Goal: Entertainment & Leisure: Consume media (video, audio)

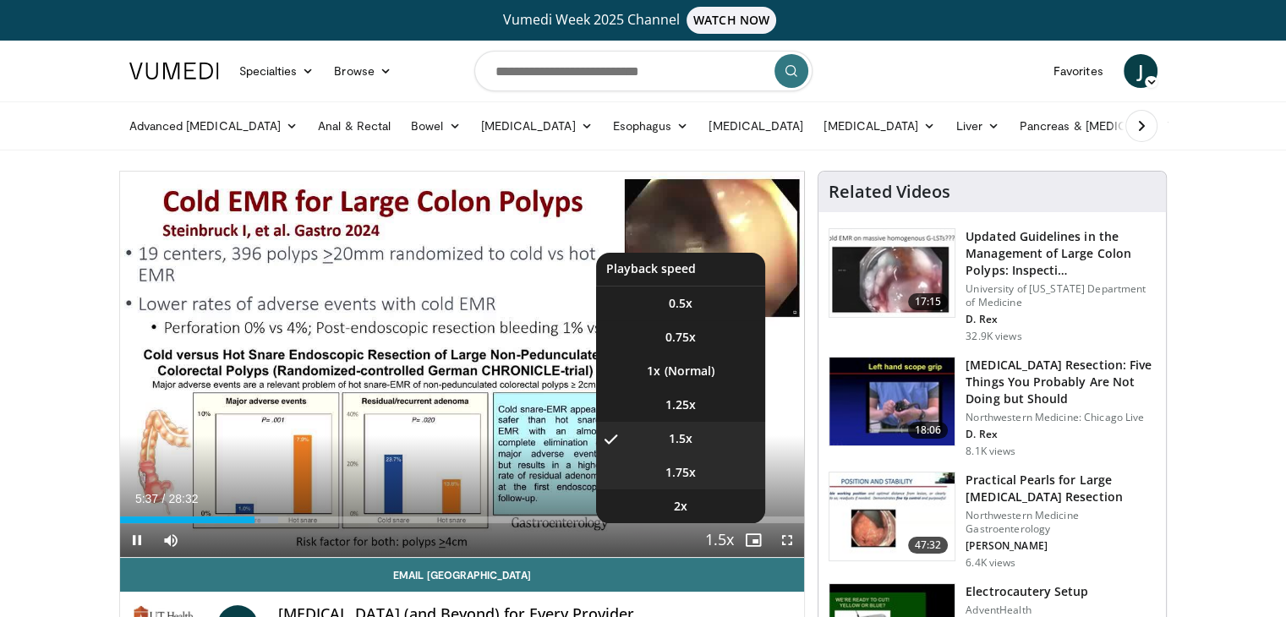
click at [704, 472] on li "1.75x" at bounding box center [680, 473] width 169 height 34
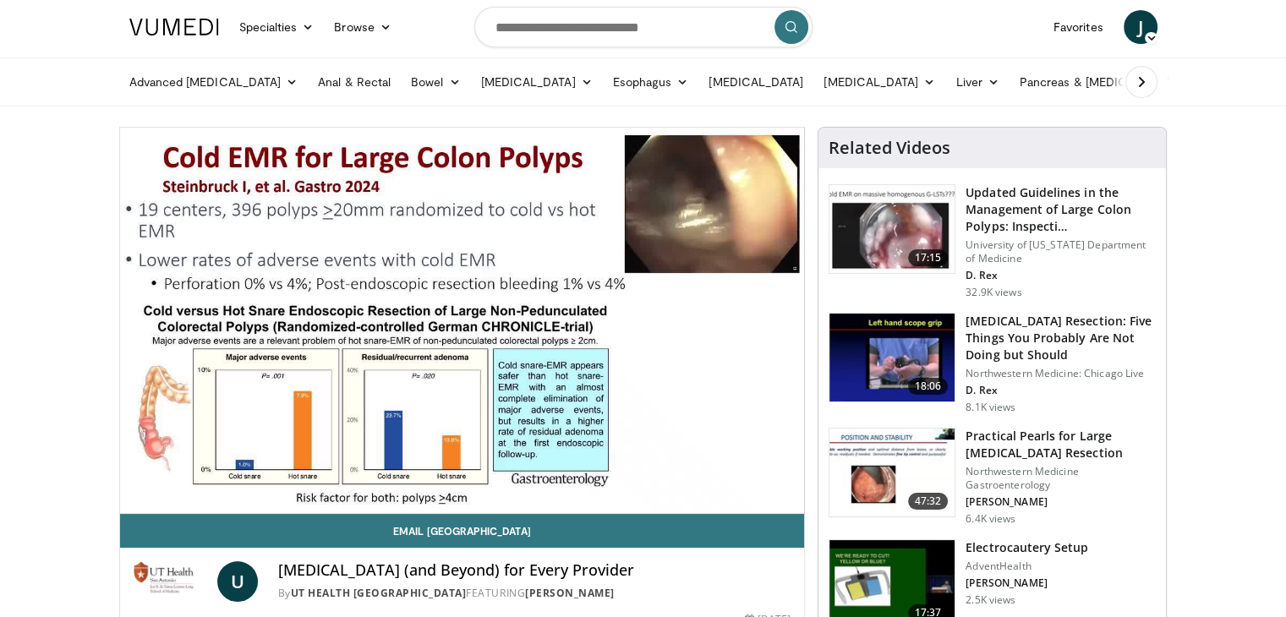
scroll to position [85, 0]
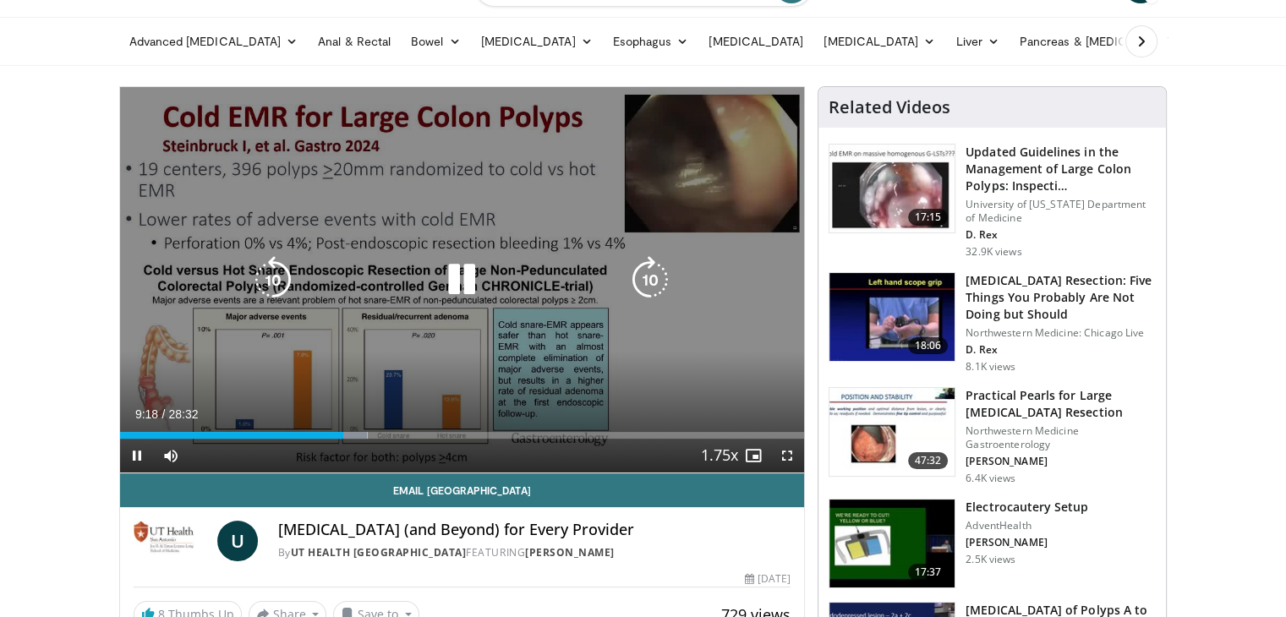
click at [460, 279] on icon "Video Player" at bounding box center [461, 279] width 47 height 47
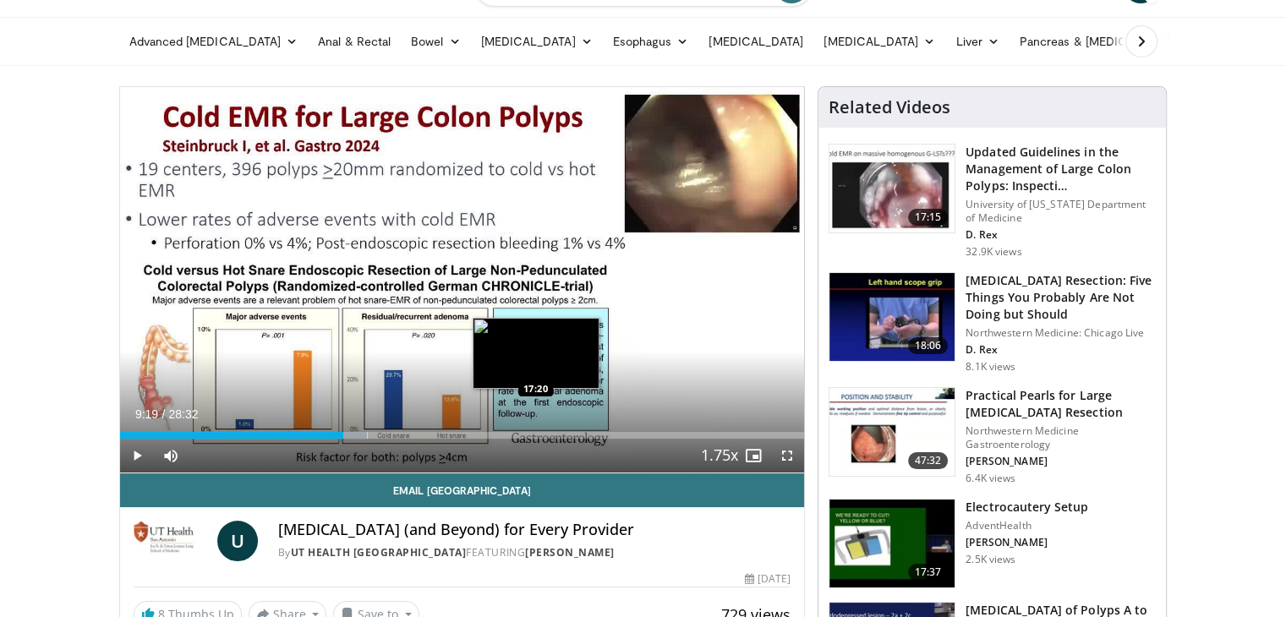
scroll to position [0, 0]
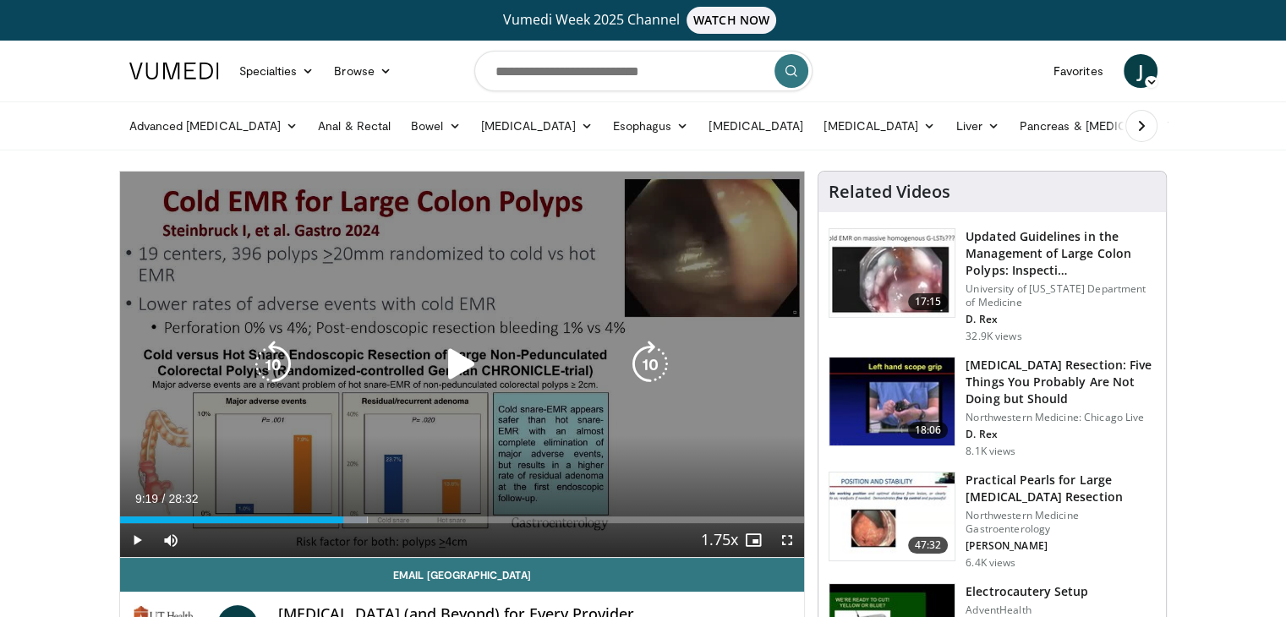
drag, startPoint x: 463, startPoint y: 351, endPoint x: 443, endPoint y: 367, distance: 25.9
click at [463, 352] on icon "Video Player" at bounding box center [461, 364] width 47 height 47
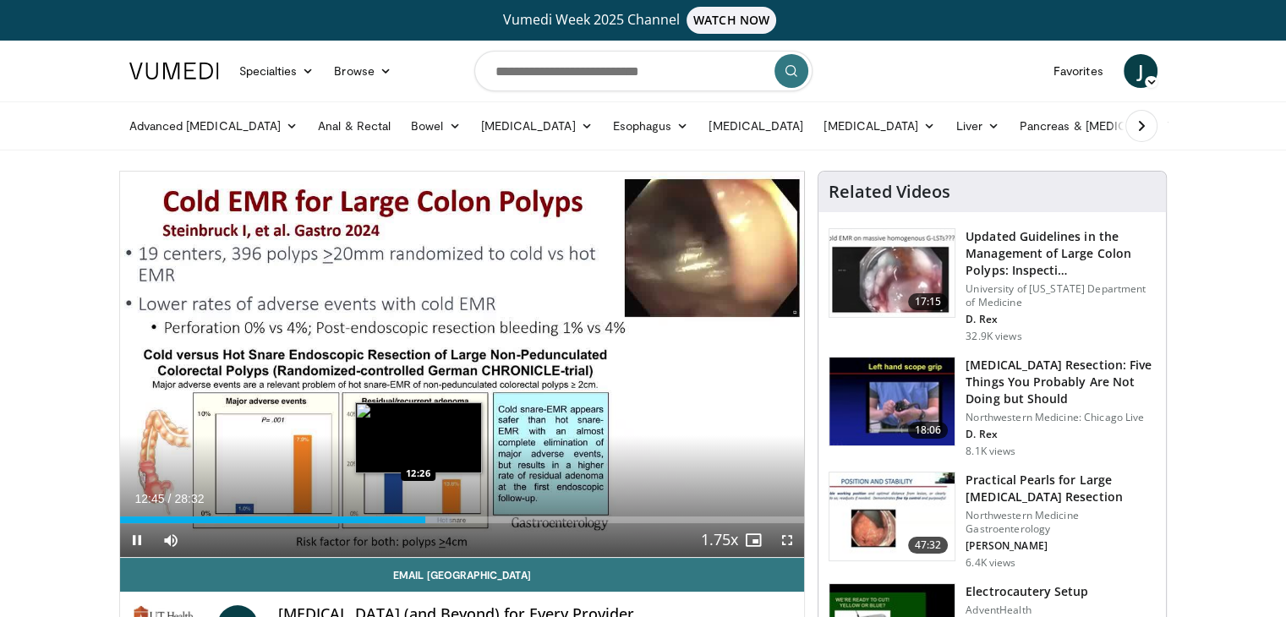
click at [413, 515] on div "Loaded : 48.45% 12:45 12:26" at bounding box center [462, 515] width 685 height 16
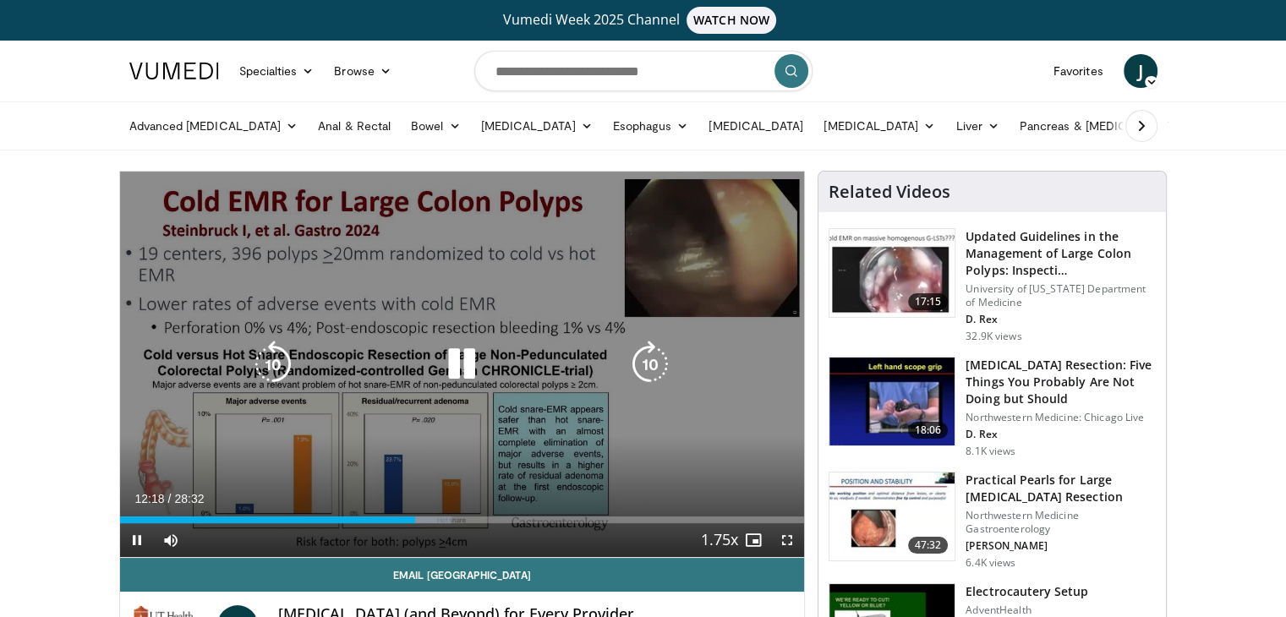
click at [458, 343] on icon "Video Player" at bounding box center [461, 364] width 47 height 47
click at [460, 341] on icon "Video Player" at bounding box center [461, 364] width 47 height 47
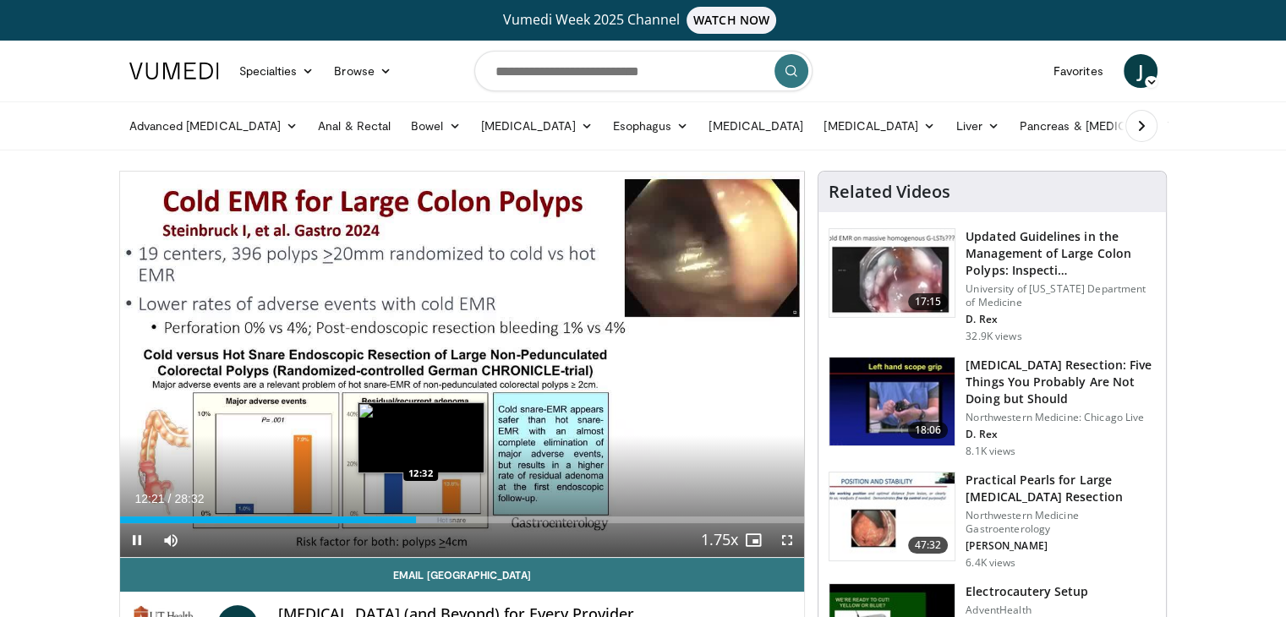
click at [419, 515] on div "Loaded : 48.45% 12:21 12:32" at bounding box center [462, 515] width 685 height 16
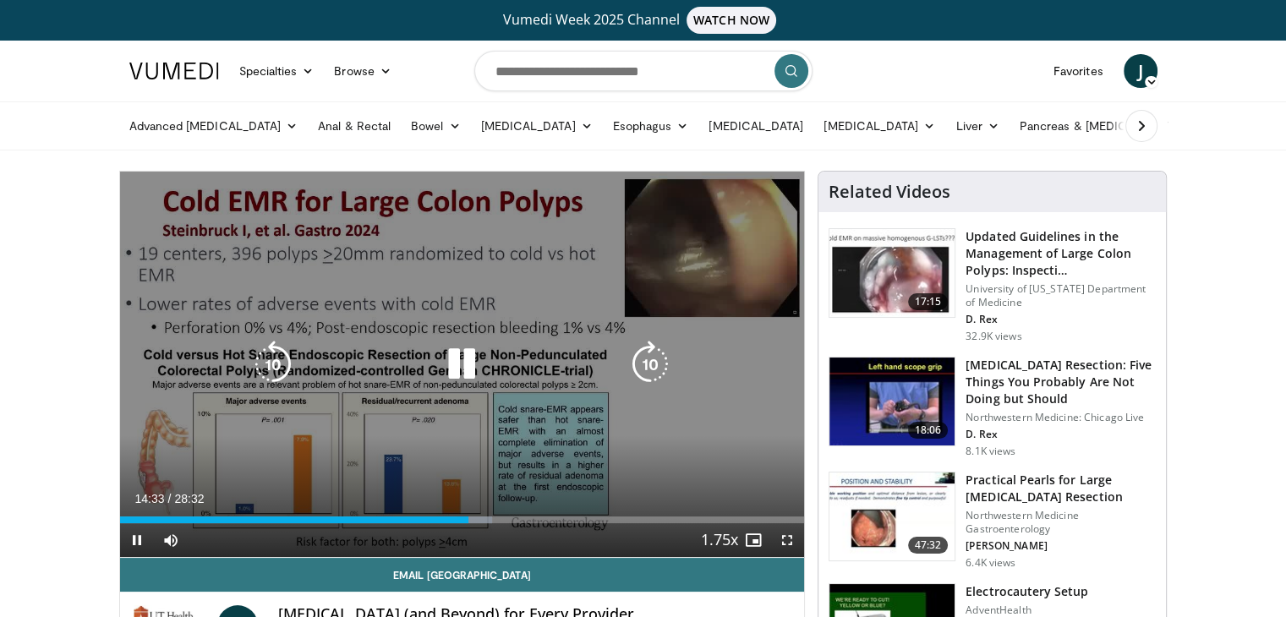
click at [448, 363] on icon "Video Player" at bounding box center [461, 364] width 47 height 47
click at [449, 366] on icon "Video Player" at bounding box center [461, 364] width 47 height 47
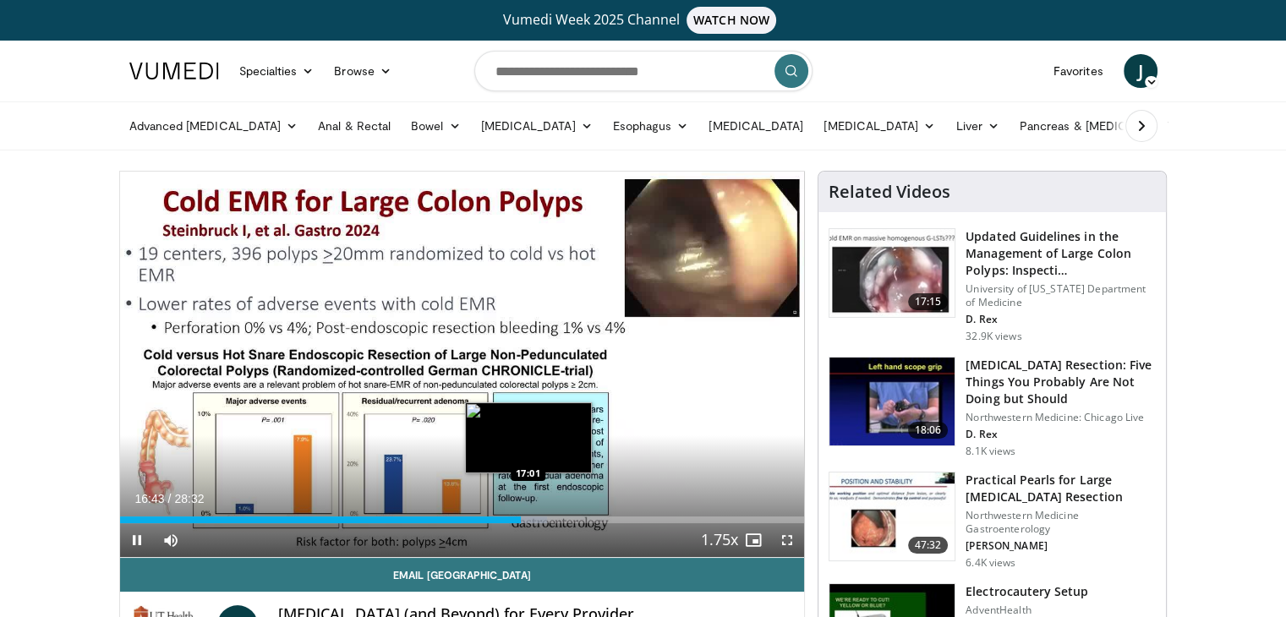
click at [527, 516] on div "Loaded : 62.46% 16:43 17:01" at bounding box center [462, 519] width 685 height 7
click at [541, 516] on div "Loaded : 64.22% 17:19 17:35" at bounding box center [462, 519] width 685 height 7
click at [552, 516] on div "Progress Bar" at bounding box center [548, 519] width 36 height 7
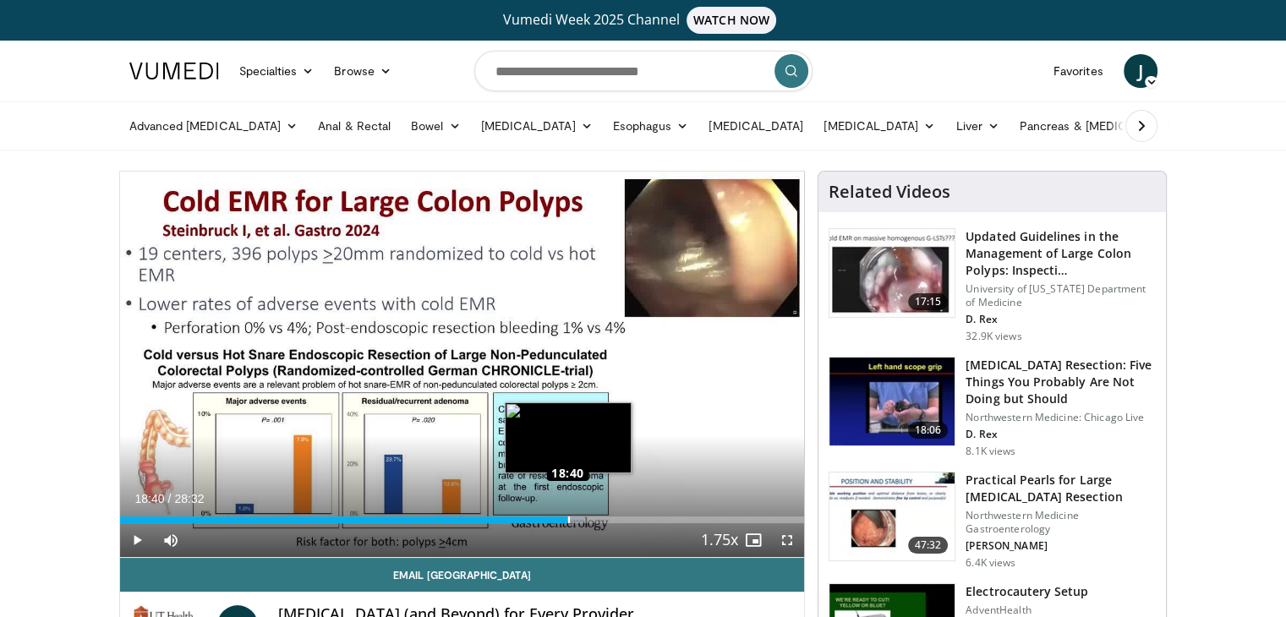
click at [567, 518] on div "Loaded : 67.72% 18:16 18:40" at bounding box center [462, 519] width 685 height 7
click at [582, 519] on div "Loaded : 69.47% 18:51 19:14" at bounding box center [462, 519] width 685 height 7
click at [592, 515] on div "Loaded : 70.07% 19:17 19:42" at bounding box center [462, 515] width 685 height 16
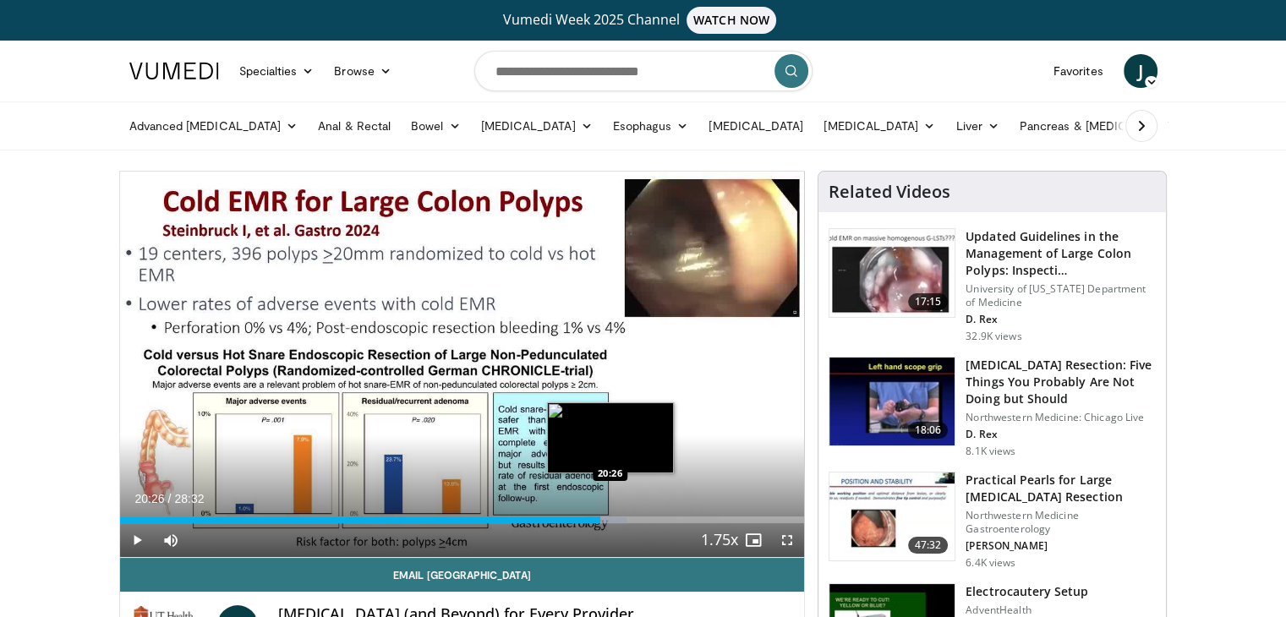
click at [609, 514] on div "Loaded : 74.12% 20:26 20:26" at bounding box center [462, 515] width 685 height 16
click at [631, 516] on div "Progress Bar" at bounding box center [616, 519] width 36 height 7
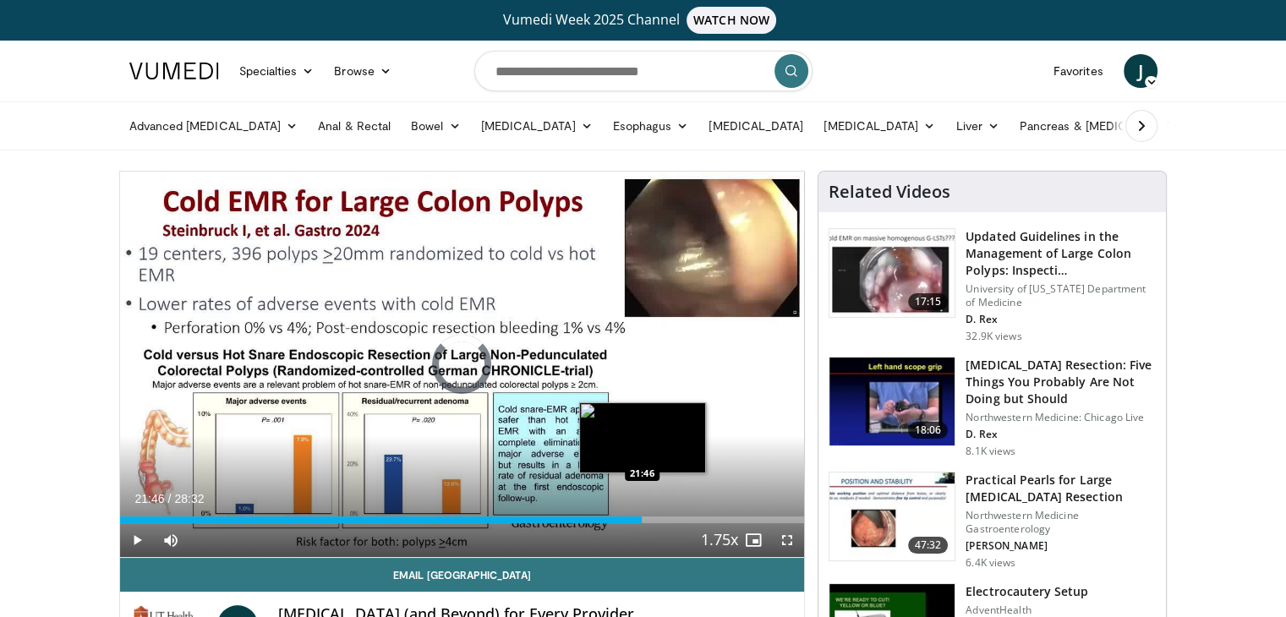
click at [642, 518] on div "Loaded : 75.89% 21:22 21:46" at bounding box center [462, 519] width 685 height 7
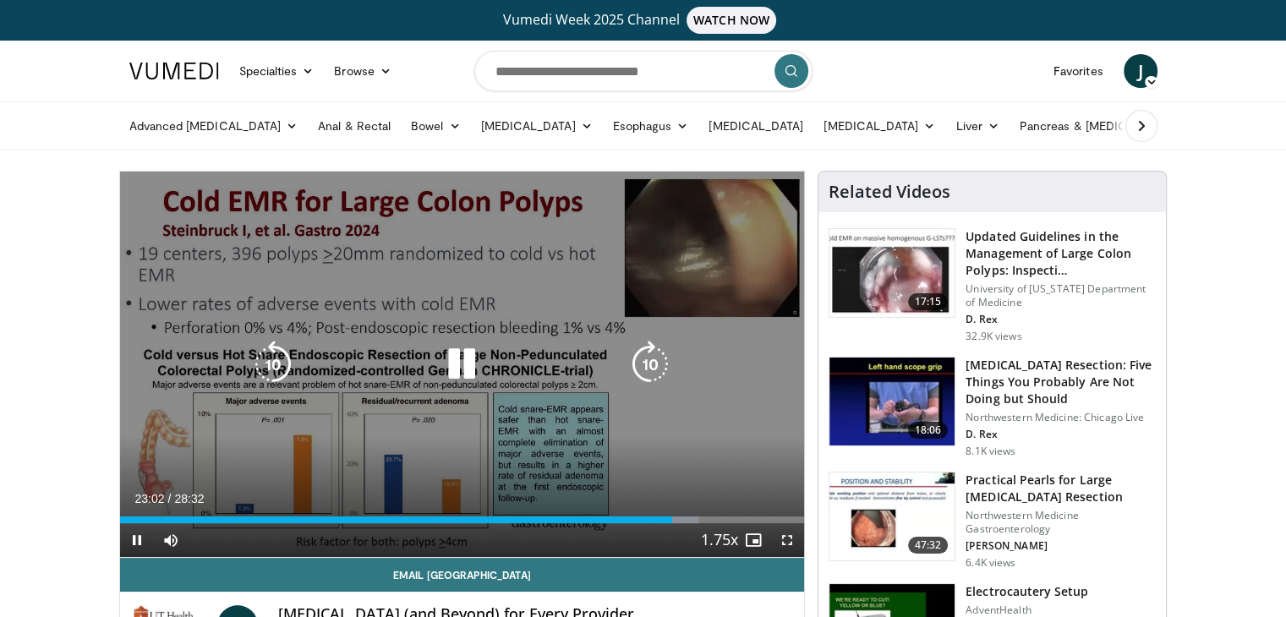
click at [467, 366] on icon "Video Player" at bounding box center [461, 364] width 47 height 47
click at [465, 360] on icon "Video Player" at bounding box center [461, 364] width 47 height 47
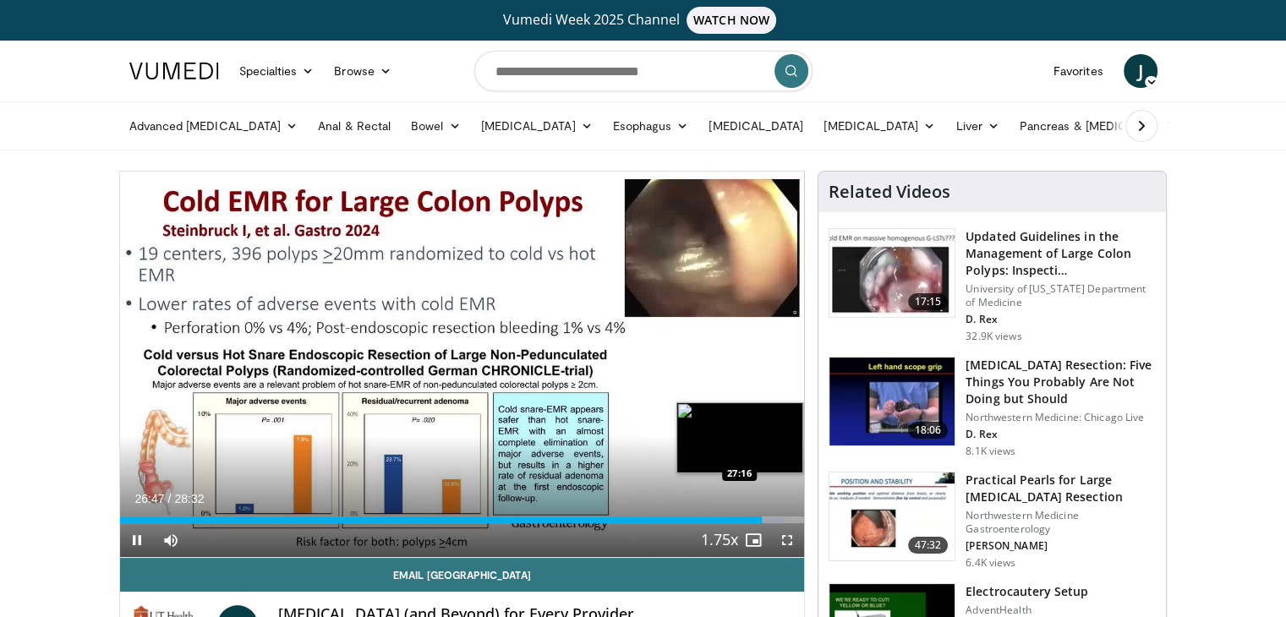
click at [772, 516] on div "Loaded : 97.29% 26:47 27:16" at bounding box center [462, 519] width 685 height 7
click at [771, 516] on div "Loaded : 99.60% 27:23 27:10" at bounding box center [462, 519] width 685 height 7
click at [784, 520] on div "Loaded : 100.00% 27:56 27:44" at bounding box center [462, 519] width 685 height 7
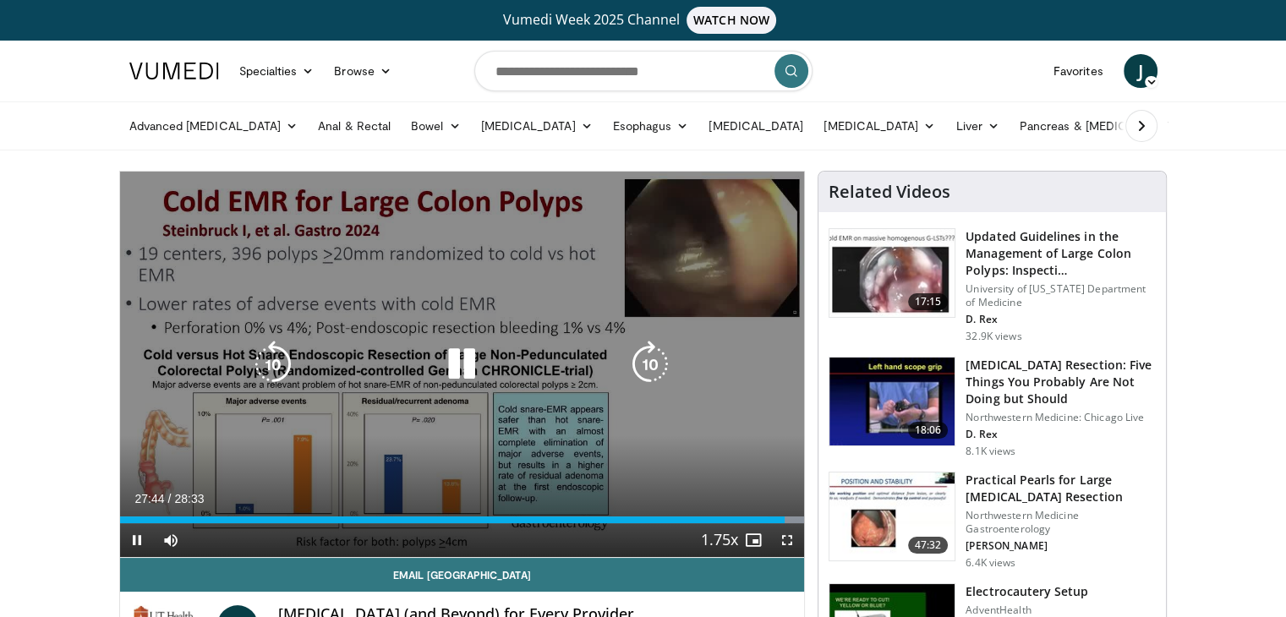
click at [543, 381] on div "10 seconds Tap to unmute" at bounding box center [462, 364] width 685 height 385
